Goal: Transaction & Acquisition: Purchase product/service

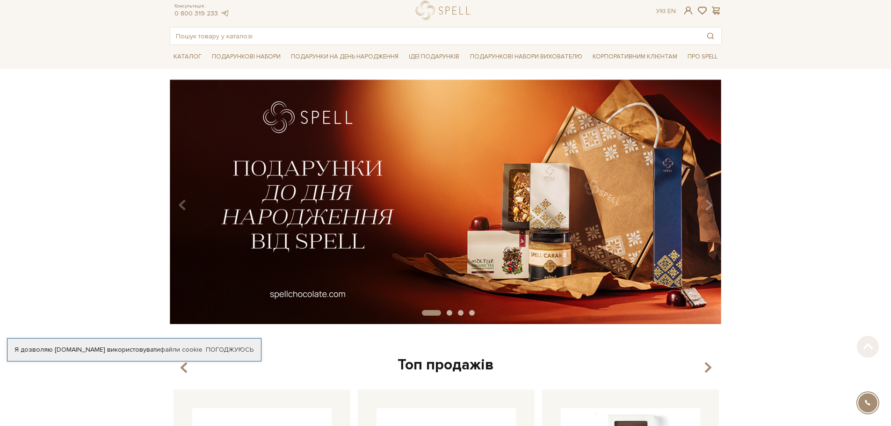
scroll to position [47, 0]
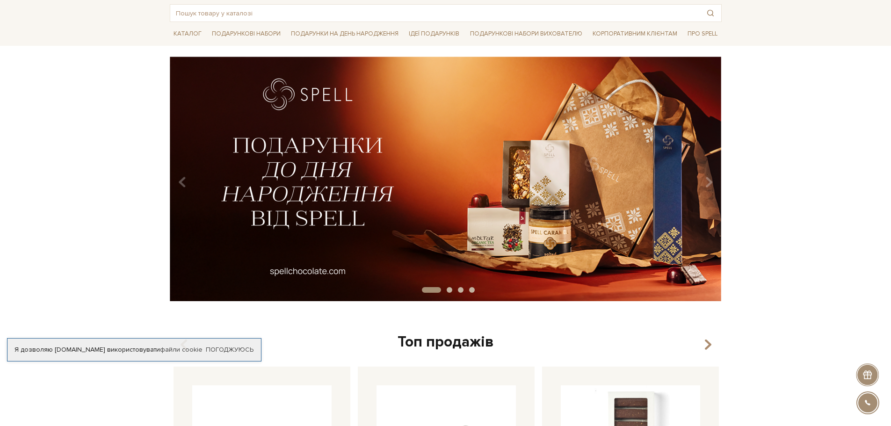
click at [421, 181] on img at bounding box center [445, 179] width 552 height 245
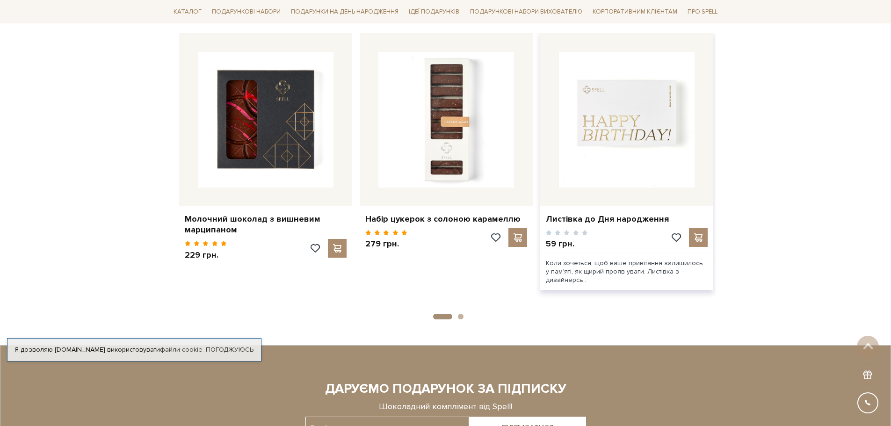
scroll to position [1450, 0]
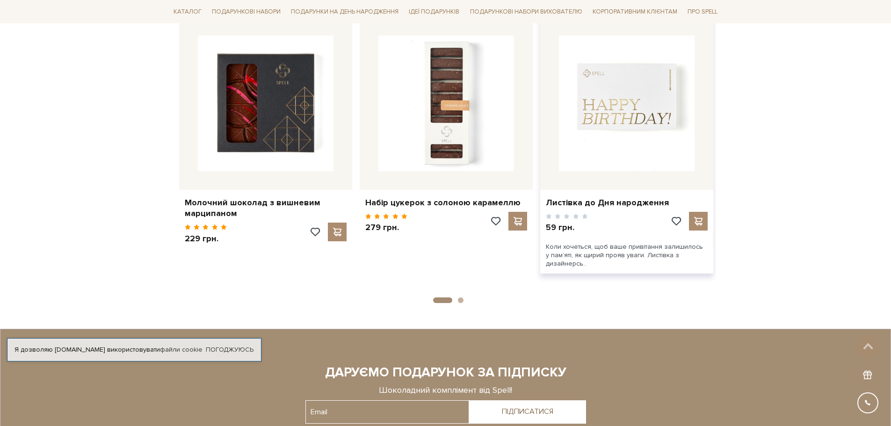
click at [611, 86] on img at bounding box center [627, 104] width 136 height 136
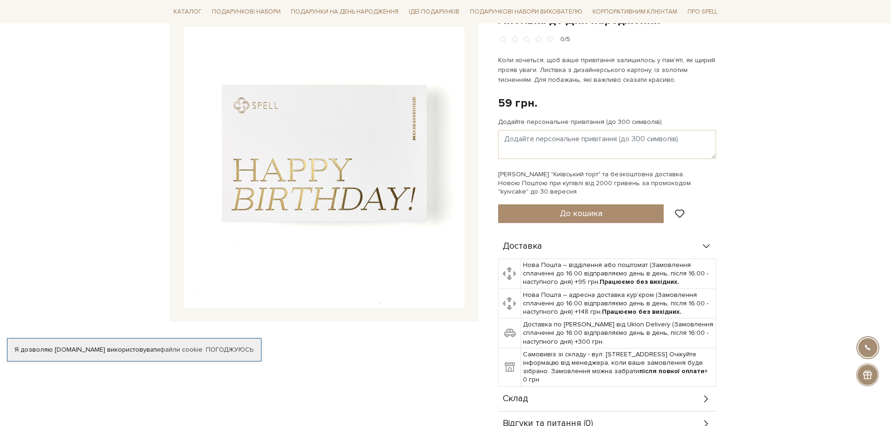
scroll to position [47, 0]
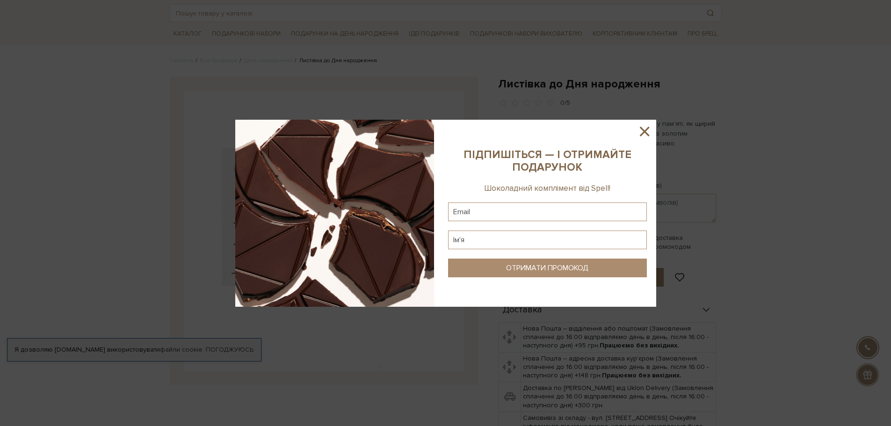
click at [643, 132] on icon at bounding box center [644, 131] width 9 height 9
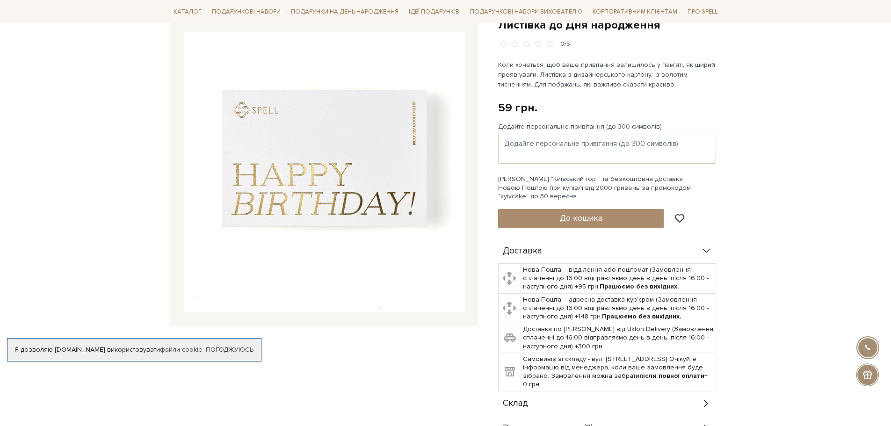
scroll to position [0, 0]
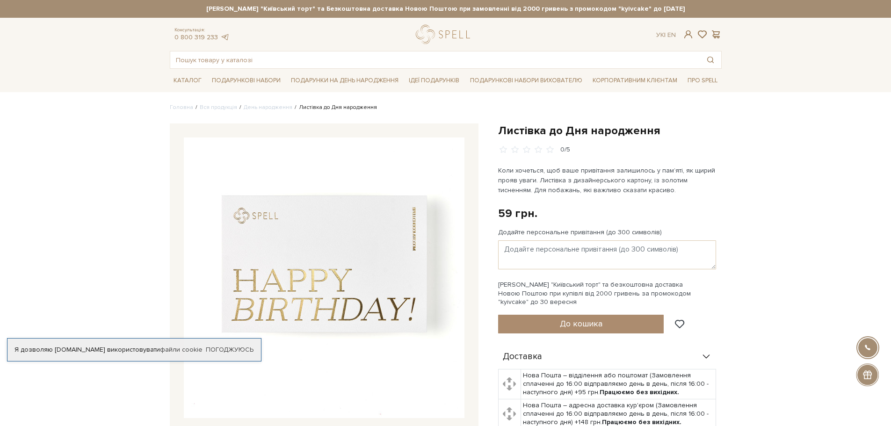
click at [428, 259] on img at bounding box center [324, 277] width 281 height 281
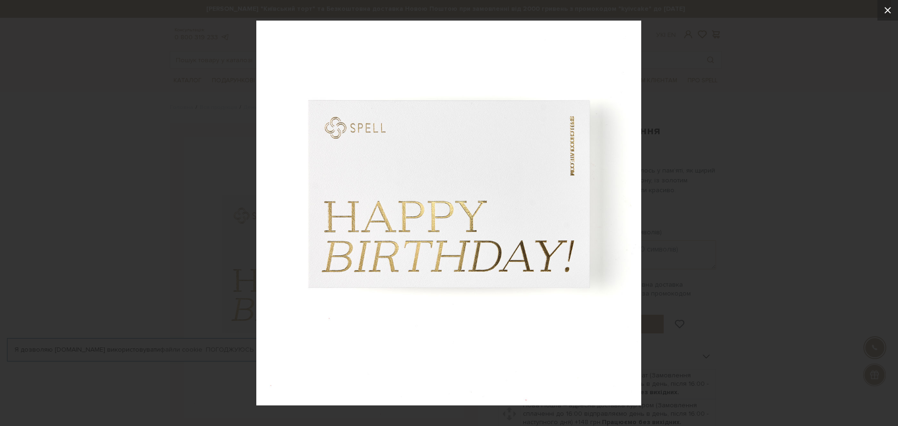
click at [886, 14] on icon at bounding box center [887, 10] width 11 height 11
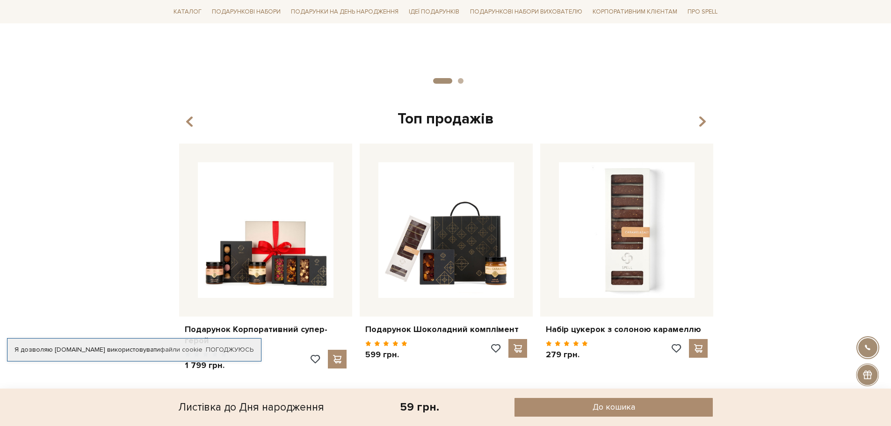
scroll to position [823, 0]
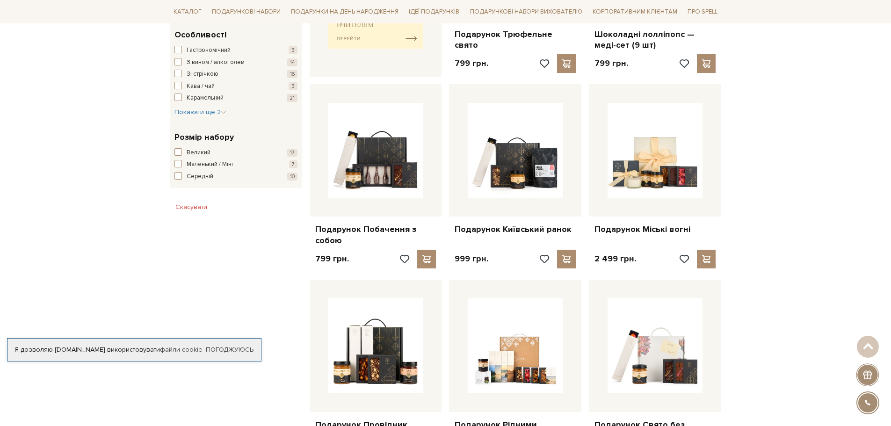
scroll to position [514, 0]
